Goal: Register for event/course

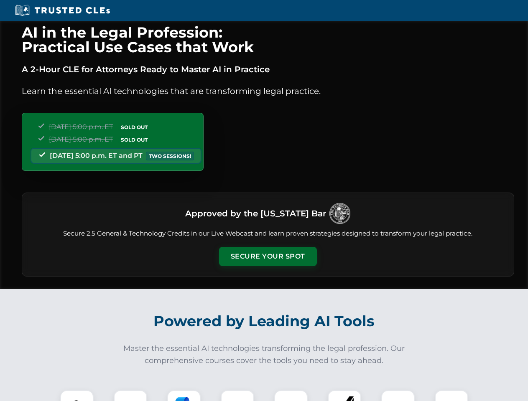
click at [267, 257] on button "Secure Your Spot" at bounding box center [268, 256] width 98 height 19
click at [77, 396] on img at bounding box center [77, 407] width 24 height 24
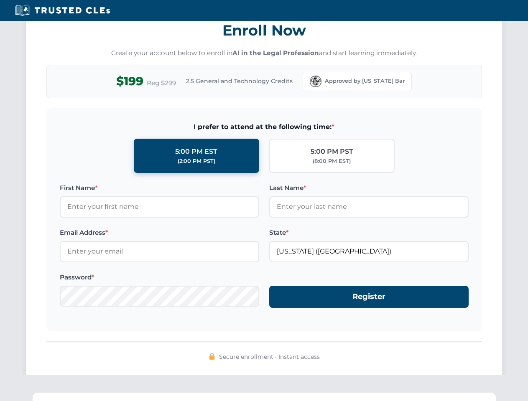
scroll to position [820, 0]
